Goal: Find specific page/section: Find specific page/section

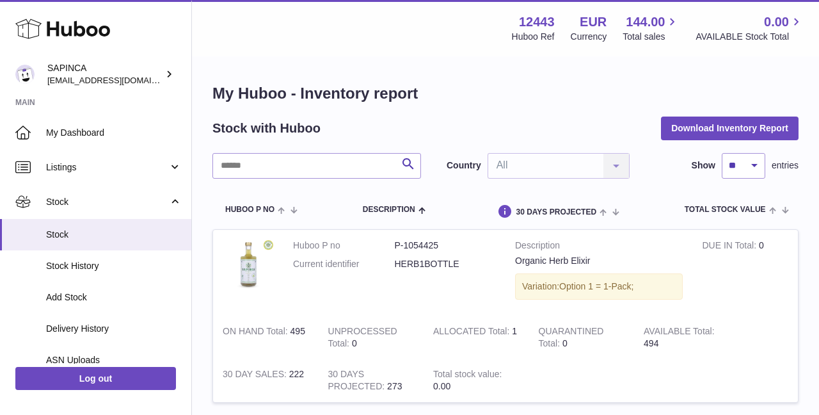
click at [50, 184] on link "Stock" at bounding box center [95, 201] width 191 height 35
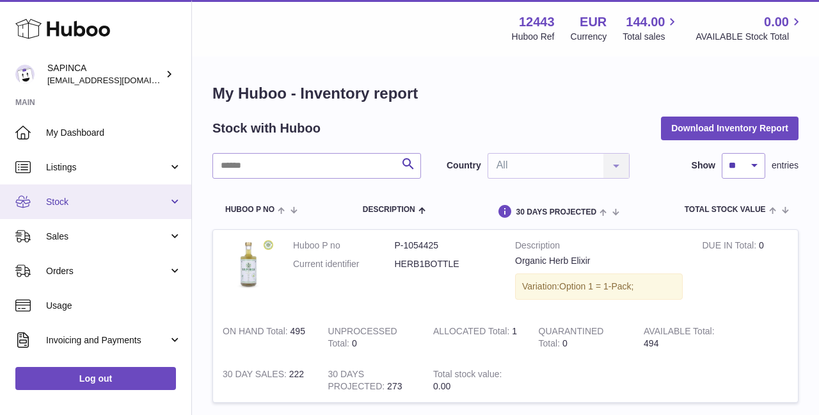
click at [53, 197] on span "Stock" at bounding box center [107, 202] width 122 height 12
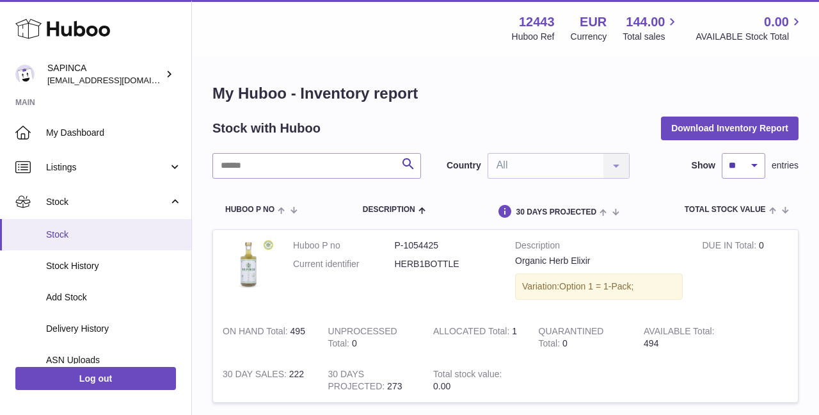
click at [56, 230] on span "Stock" at bounding box center [114, 234] width 136 height 12
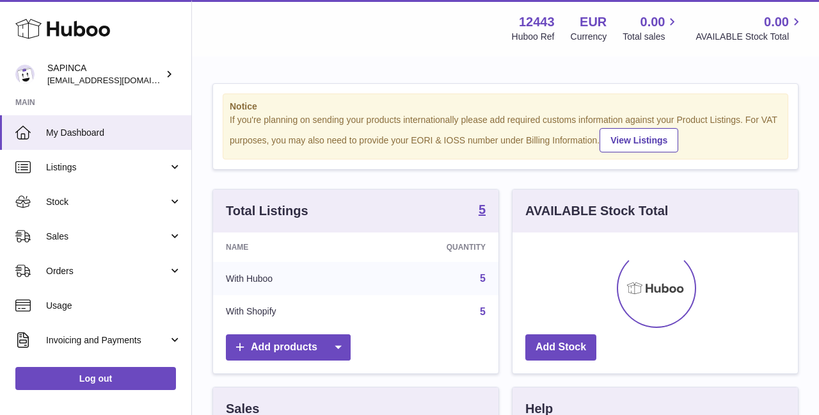
scroll to position [200, 285]
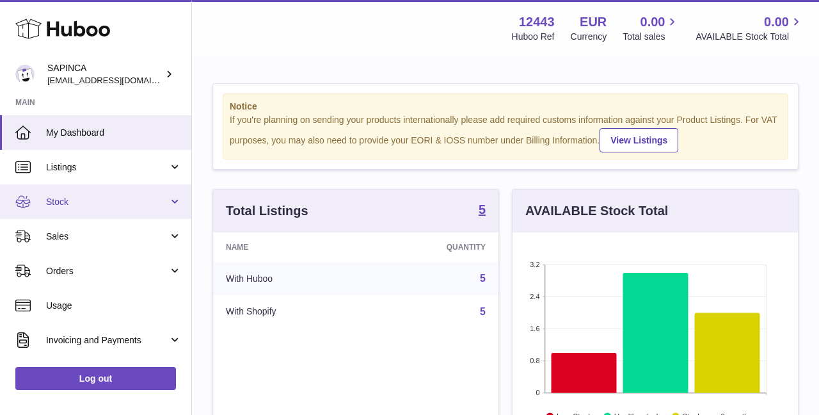
click at [59, 205] on span "Stock" at bounding box center [107, 202] width 122 height 12
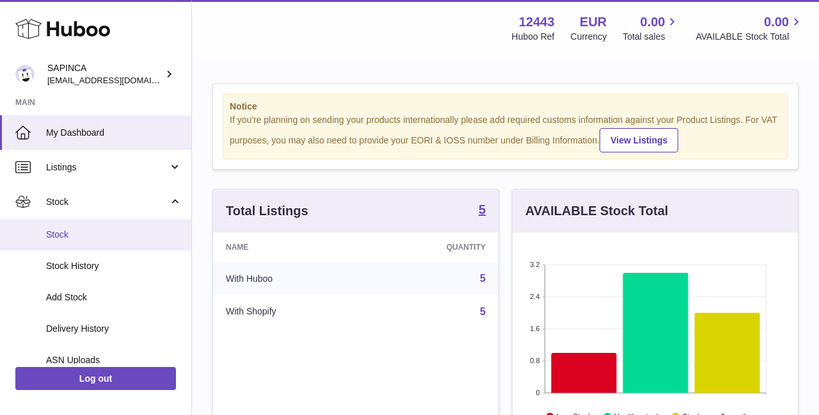
click at [59, 231] on span "Stock" at bounding box center [114, 234] width 136 height 12
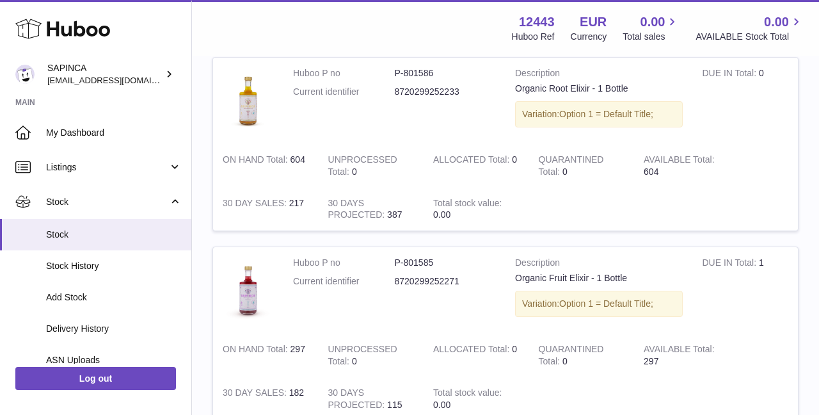
scroll to position [761, 0]
